Goal: Task Accomplishment & Management: Manage account settings

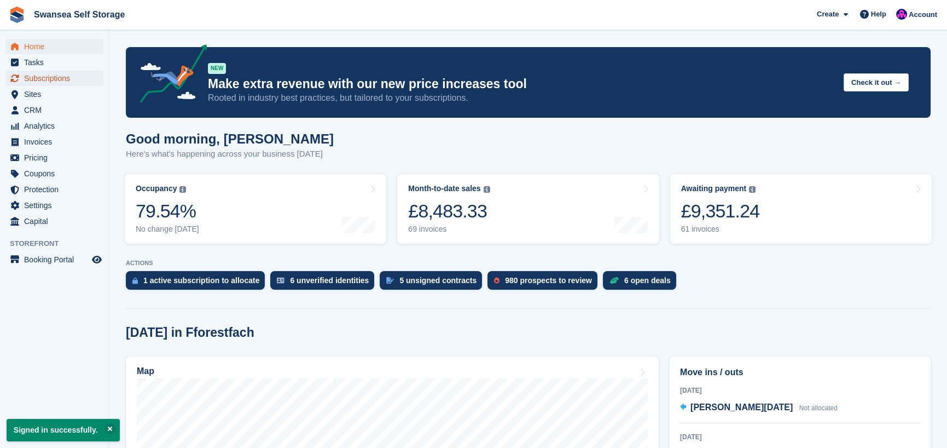
click at [49, 79] on span "Subscriptions" at bounding box center [57, 78] width 66 height 15
click at [46, 94] on span "Sites" at bounding box center [57, 93] width 66 height 15
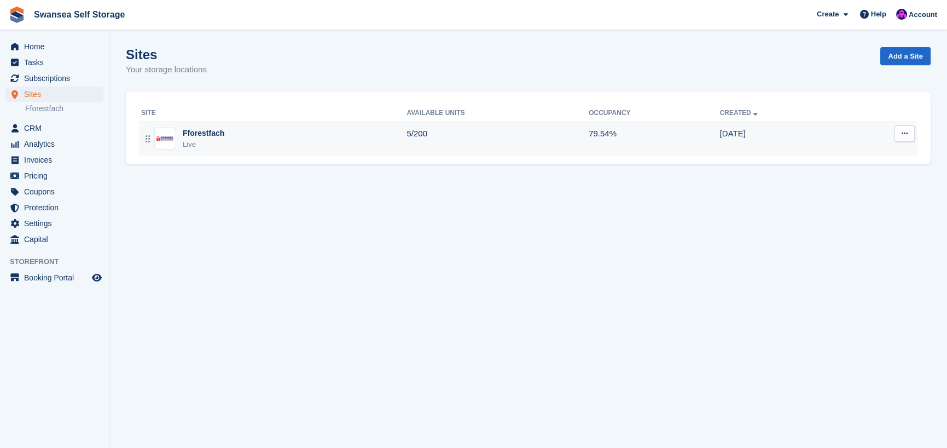
click at [215, 135] on div "Fforestfach" at bounding box center [204, 133] width 42 height 11
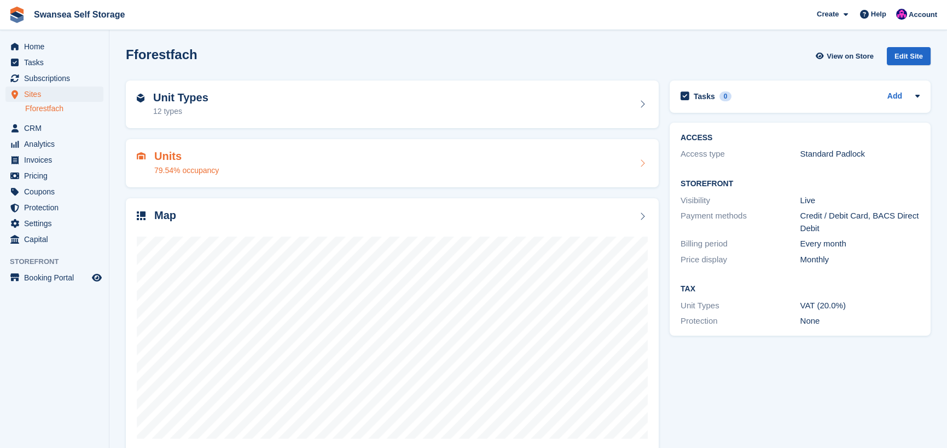
click at [190, 166] on div "79.54% occupancy" at bounding box center [186, 170] width 65 height 11
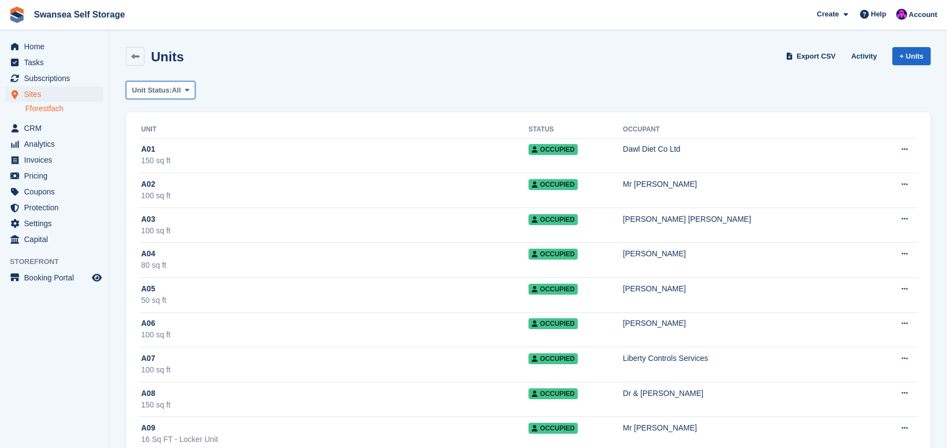
click at [161, 86] on span "Unit Status:" at bounding box center [152, 90] width 40 height 11
click at [174, 134] on link "Available" at bounding box center [178, 136] width 95 height 20
